Goal: Transaction & Acquisition: Purchase product/service

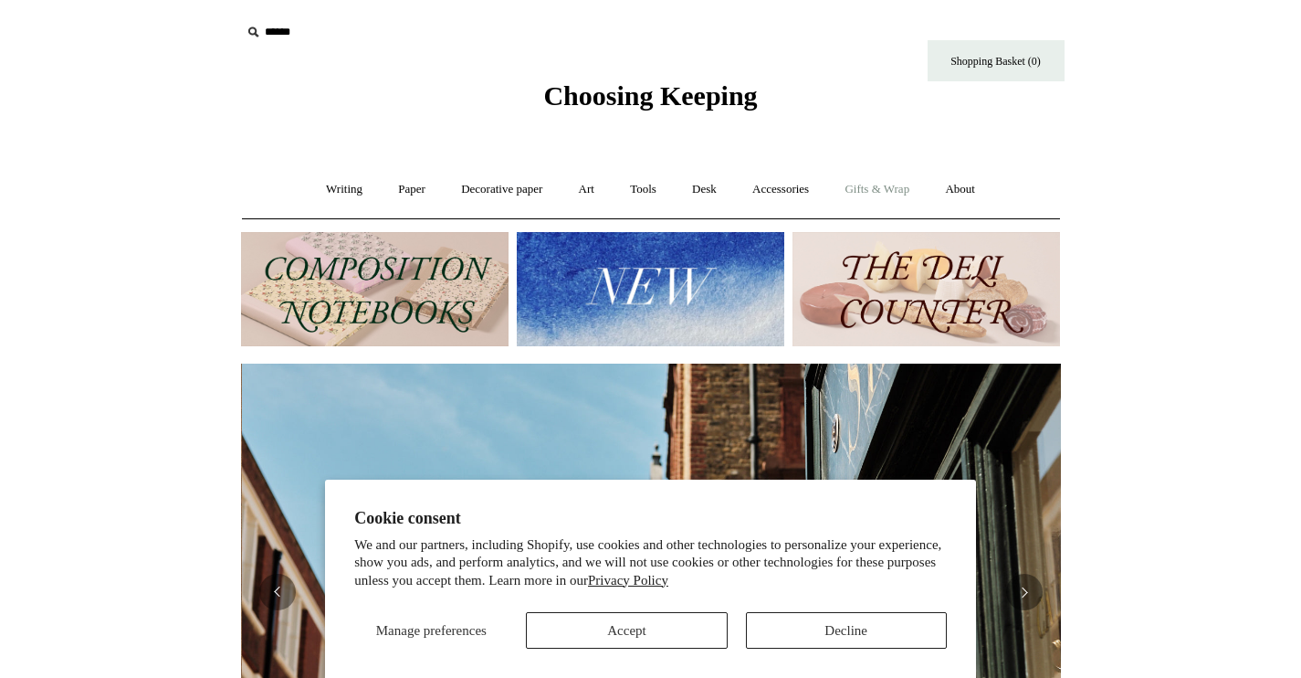
scroll to position [0, 820]
click at [877, 198] on link "Gifts & Wrap +" at bounding box center [877, 189] width 98 height 48
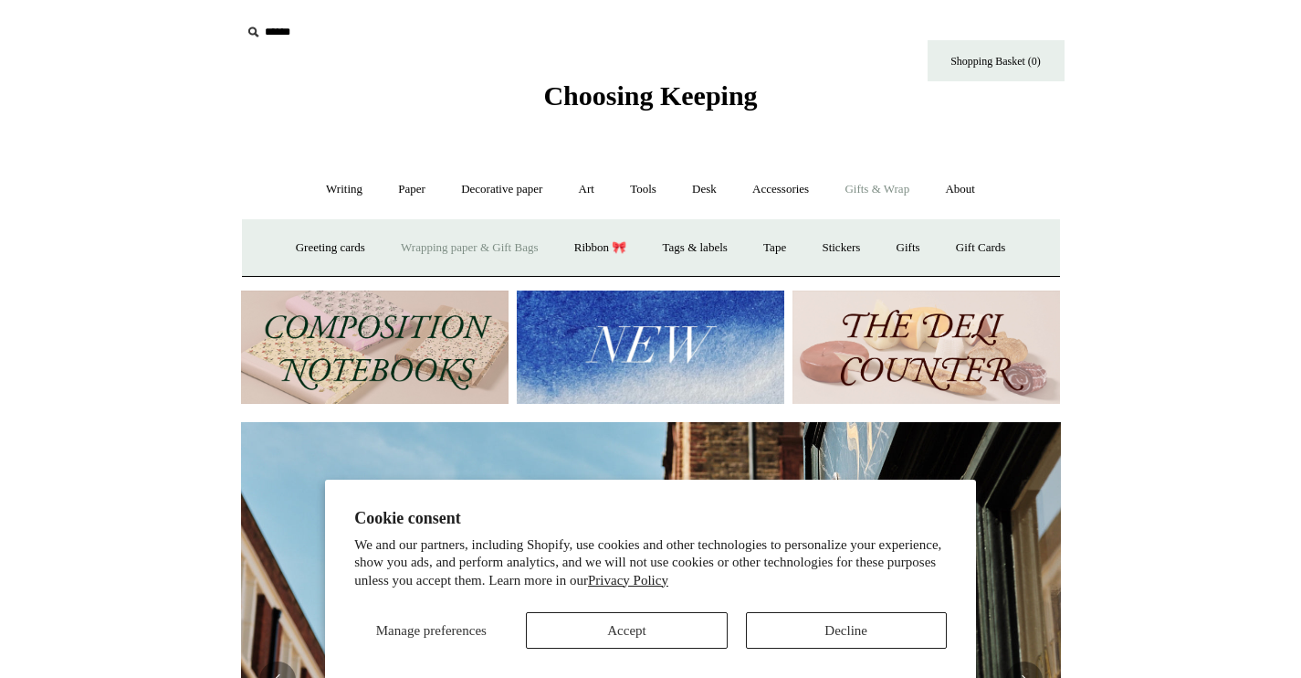
click at [453, 248] on link "Wrapping paper & Gift Bags" at bounding box center [469, 248] width 170 height 48
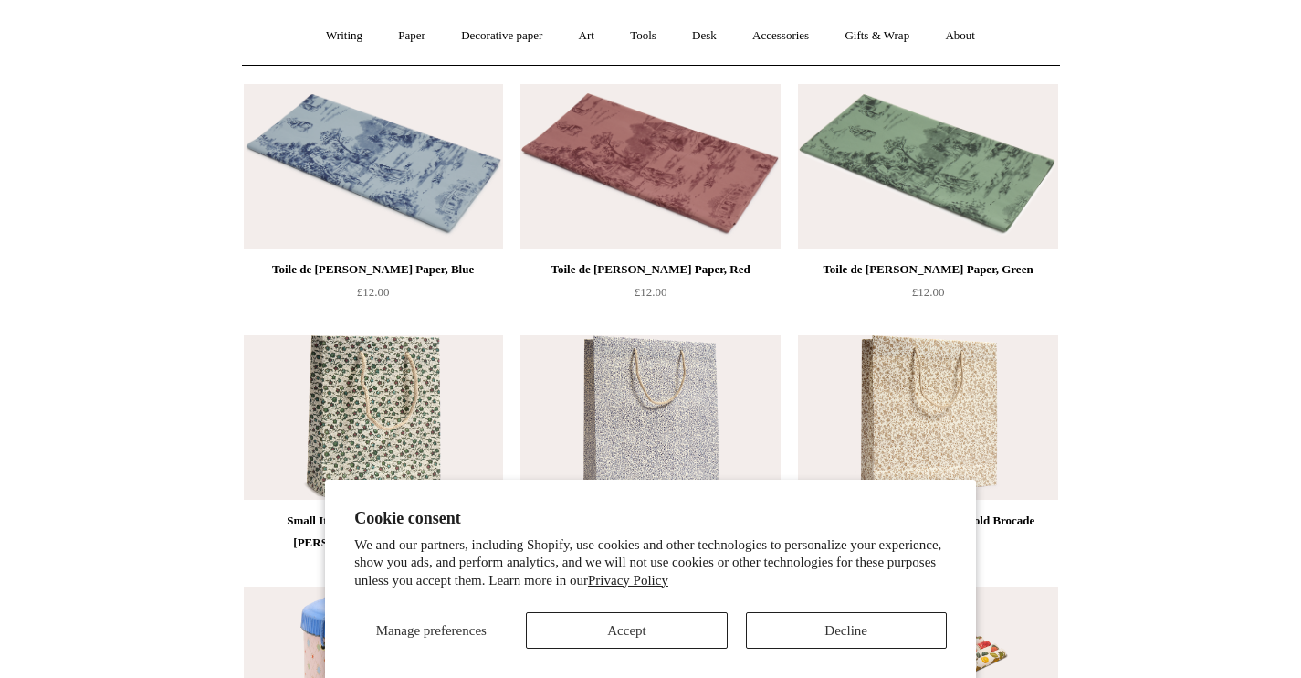
scroll to position [204, 0]
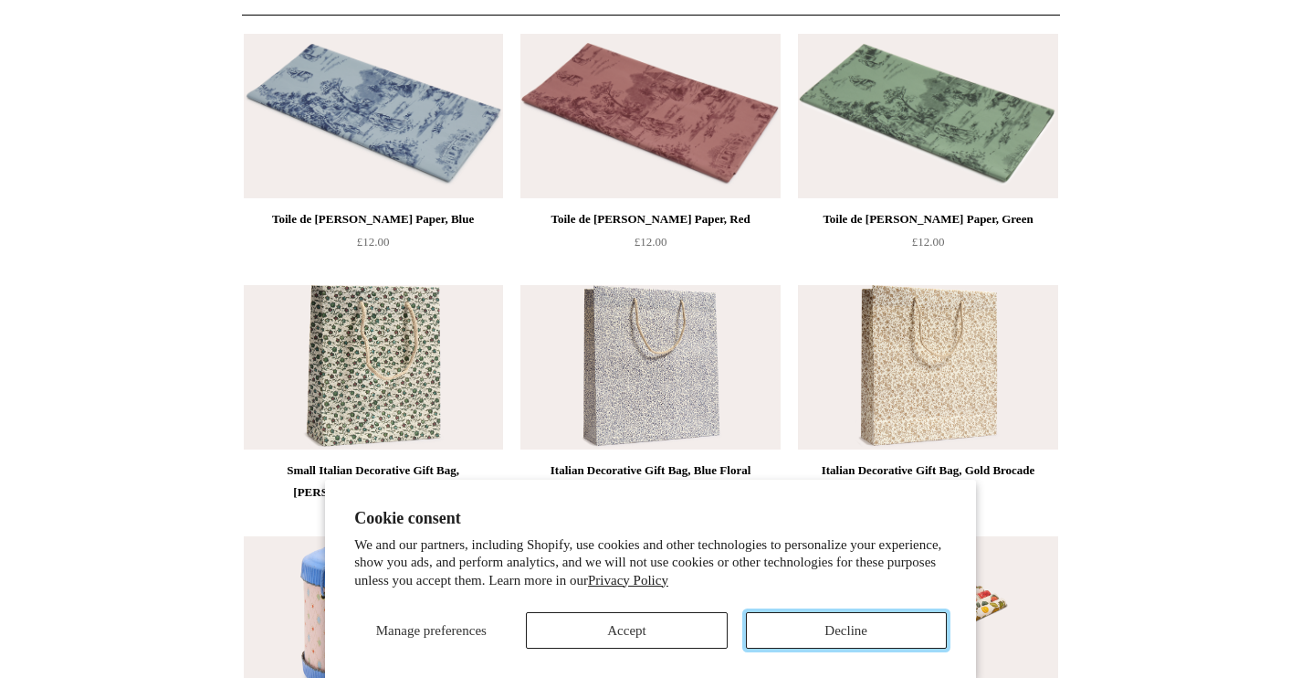
click at [784, 620] on button "Decline" at bounding box center [846, 630] width 201 height 37
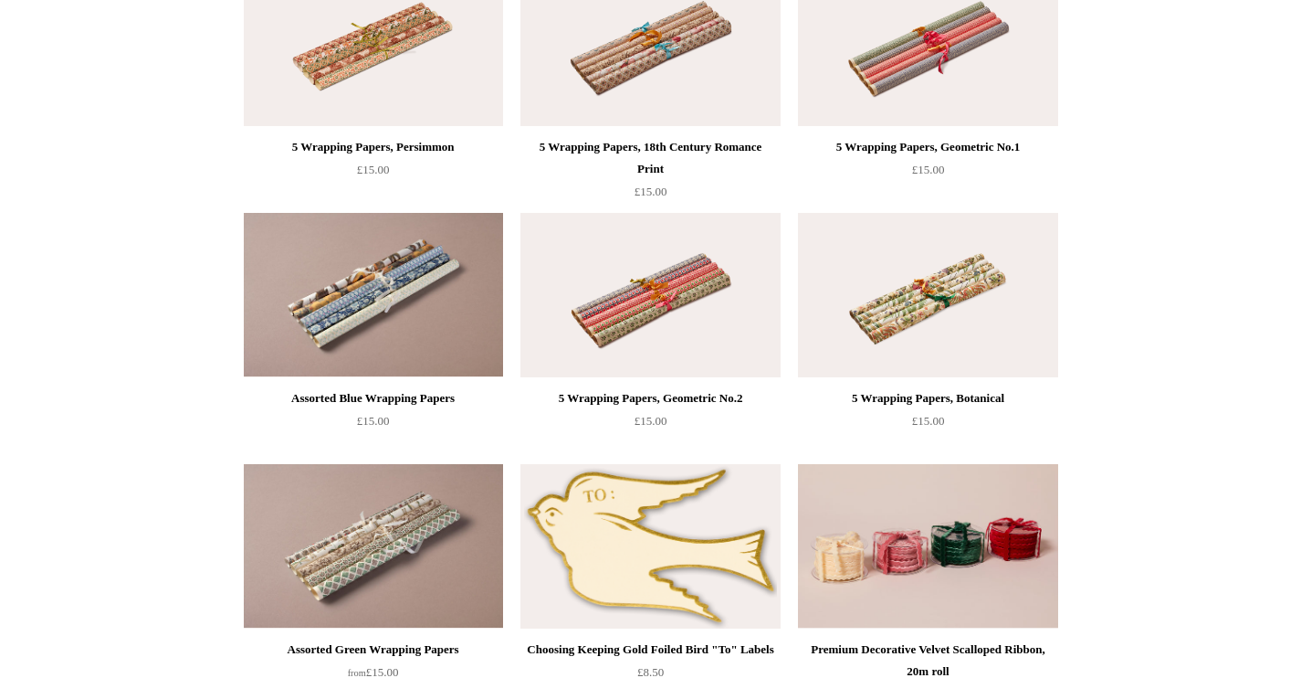
scroll to position [1882, 0]
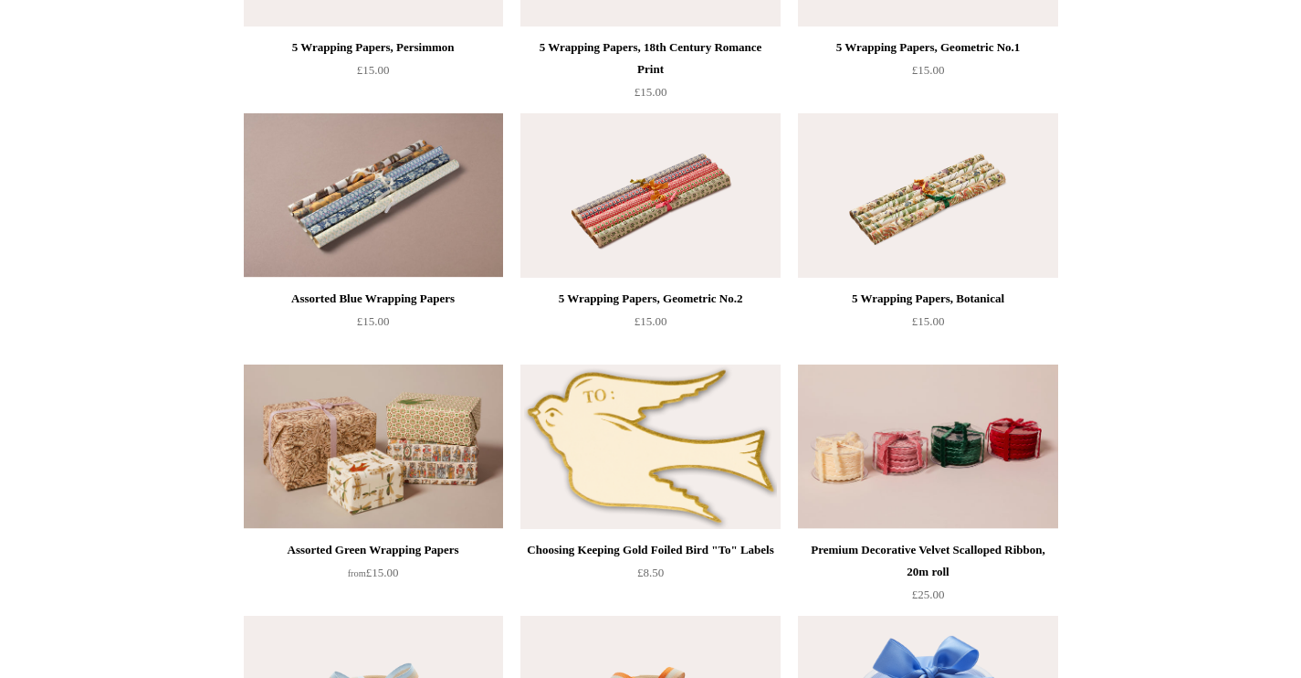
click at [362, 449] on img at bounding box center [373, 446] width 259 height 164
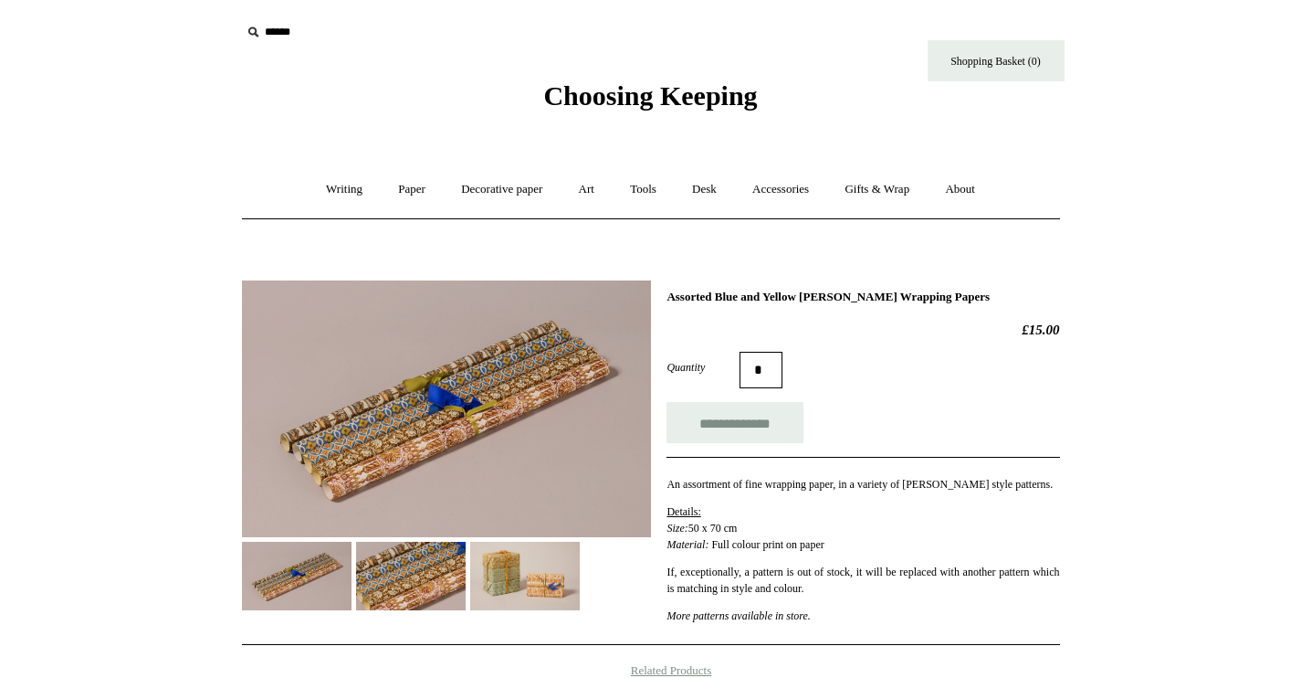
click at [430, 577] on img at bounding box center [411, 576] width 110 height 68
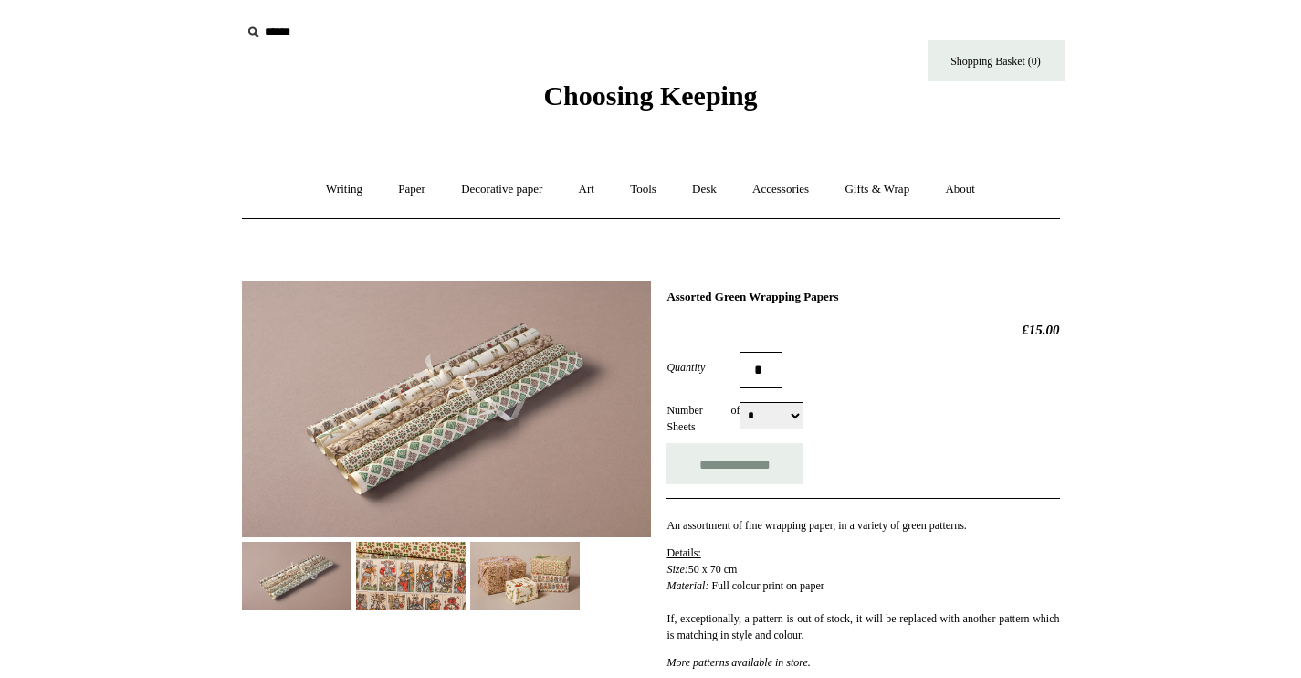
scroll to position [108, 0]
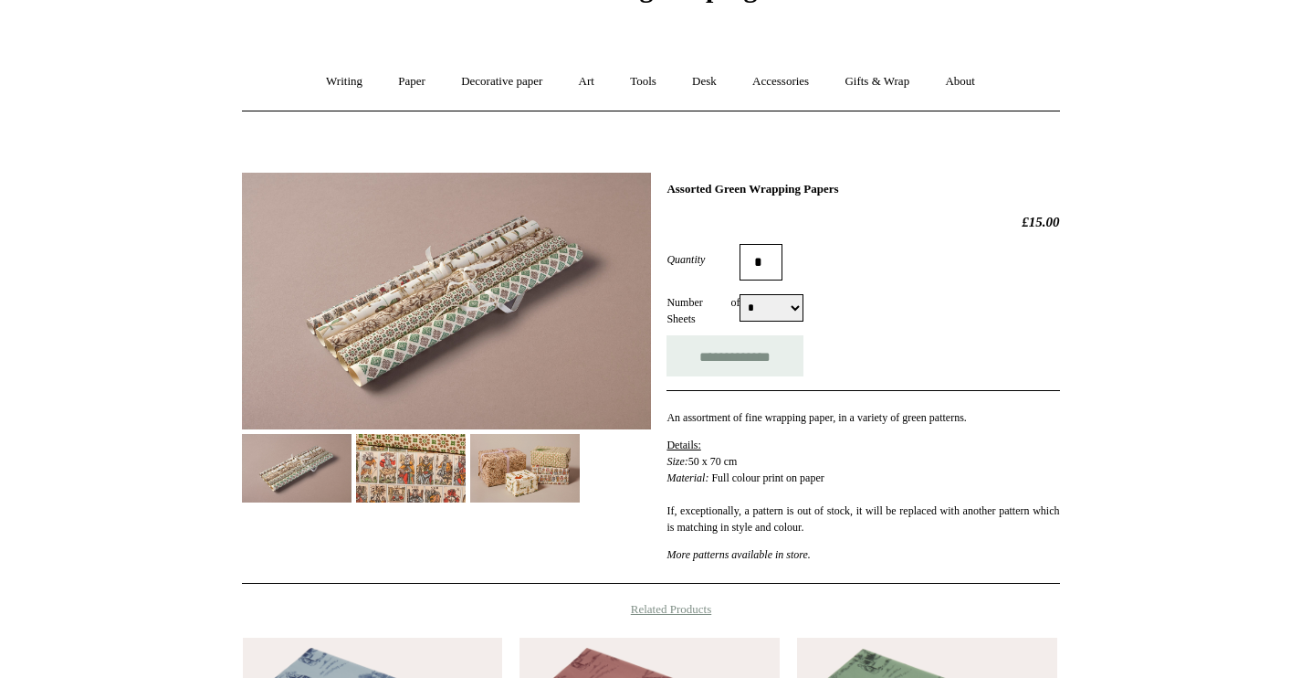
click at [423, 469] on img at bounding box center [411, 468] width 110 height 68
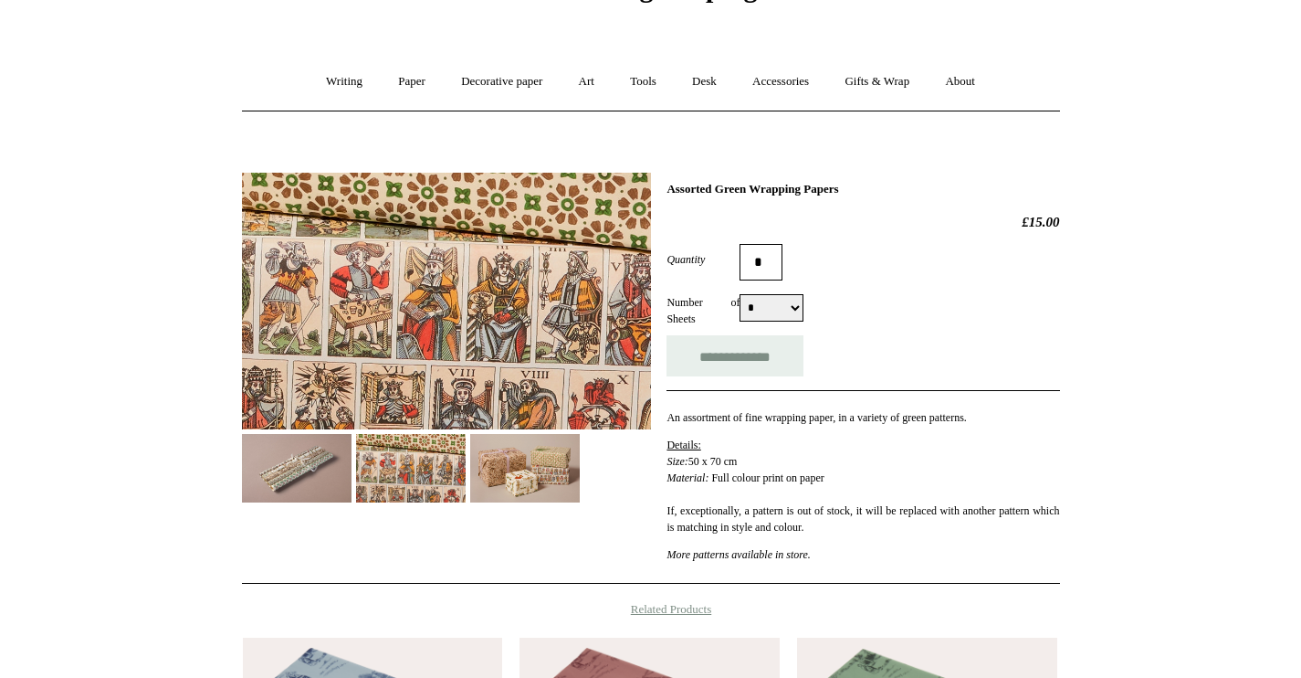
click at [309, 479] on img at bounding box center [297, 468] width 110 height 68
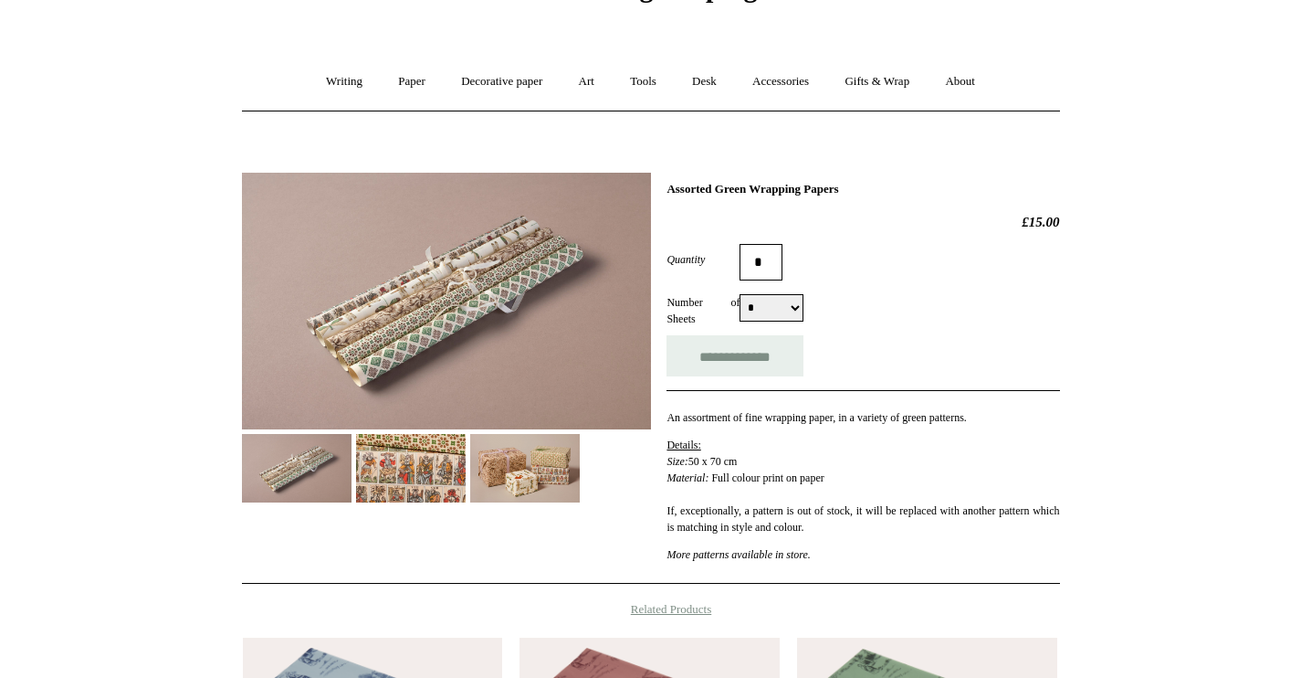
click at [536, 440] on img at bounding box center [525, 468] width 110 height 68
